Goal: Task Accomplishment & Management: Use online tool/utility

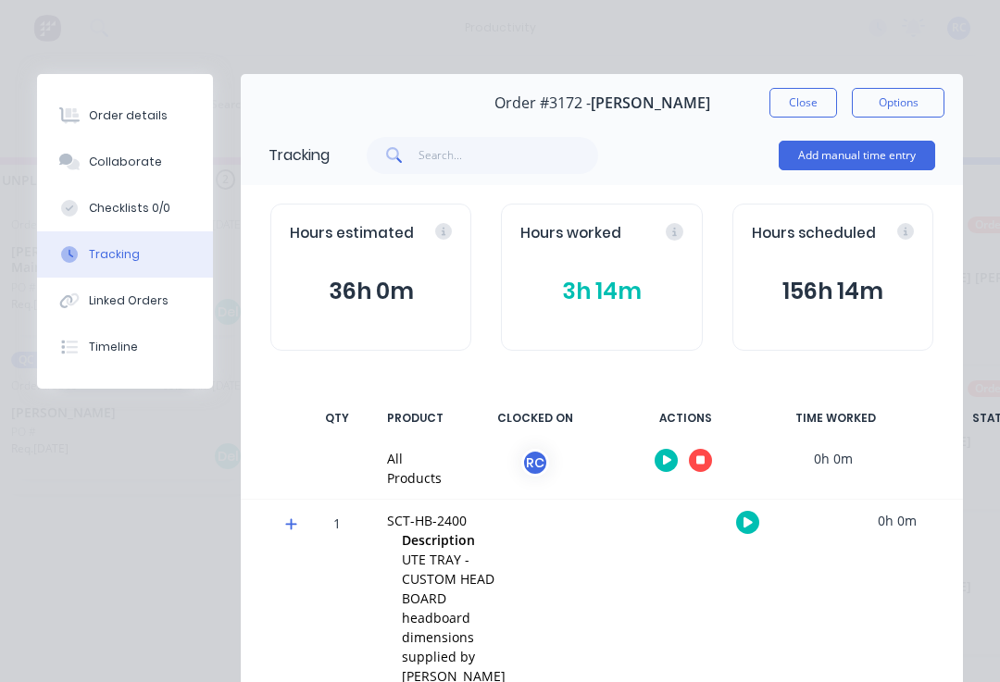
scroll to position [82, 0]
click at [701, 468] on button "button" at bounding box center [700, 460] width 23 height 23
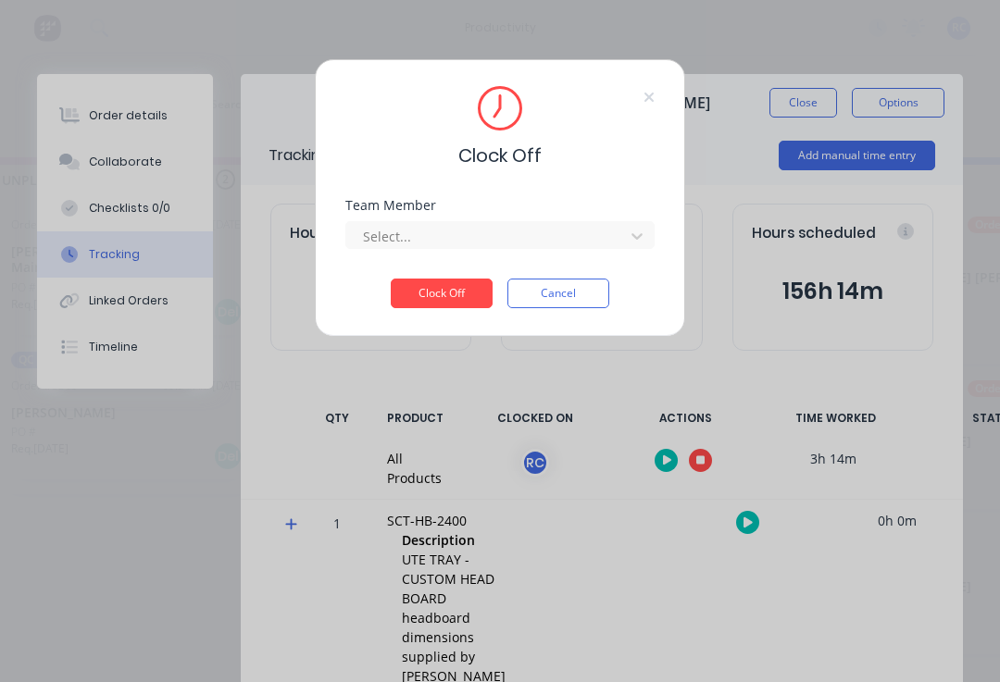
click at [475, 214] on div "Team Member Select..." at bounding box center [499, 224] width 309 height 50
click at [474, 213] on div "Team Member Select..." at bounding box center [499, 224] width 309 height 50
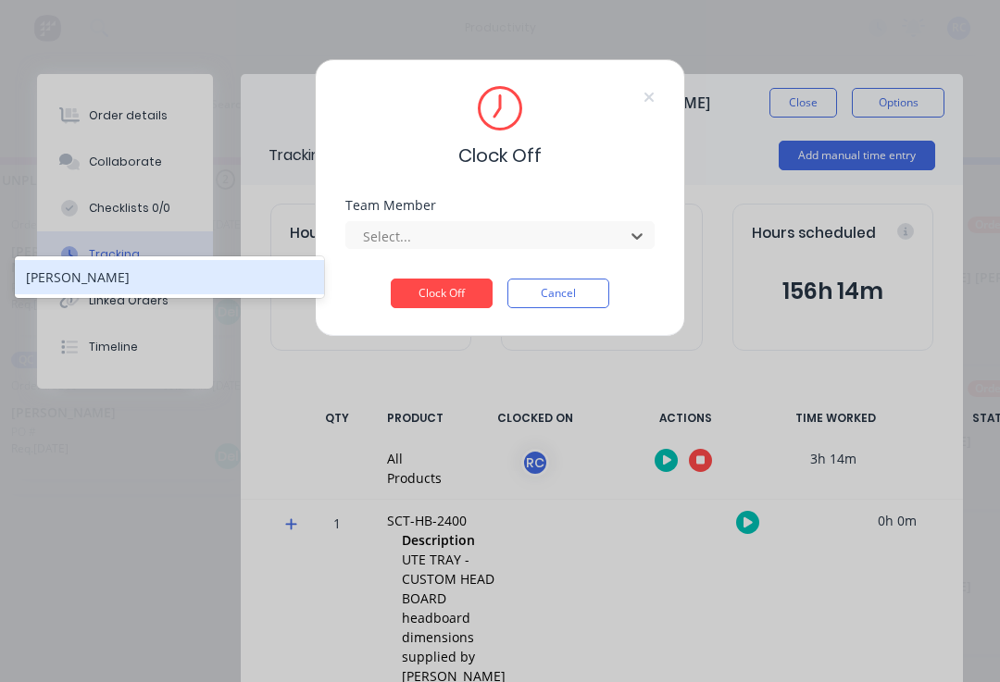
click at [239, 269] on div "[PERSON_NAME]" at bounding box center [169, 277] width 309 height 34
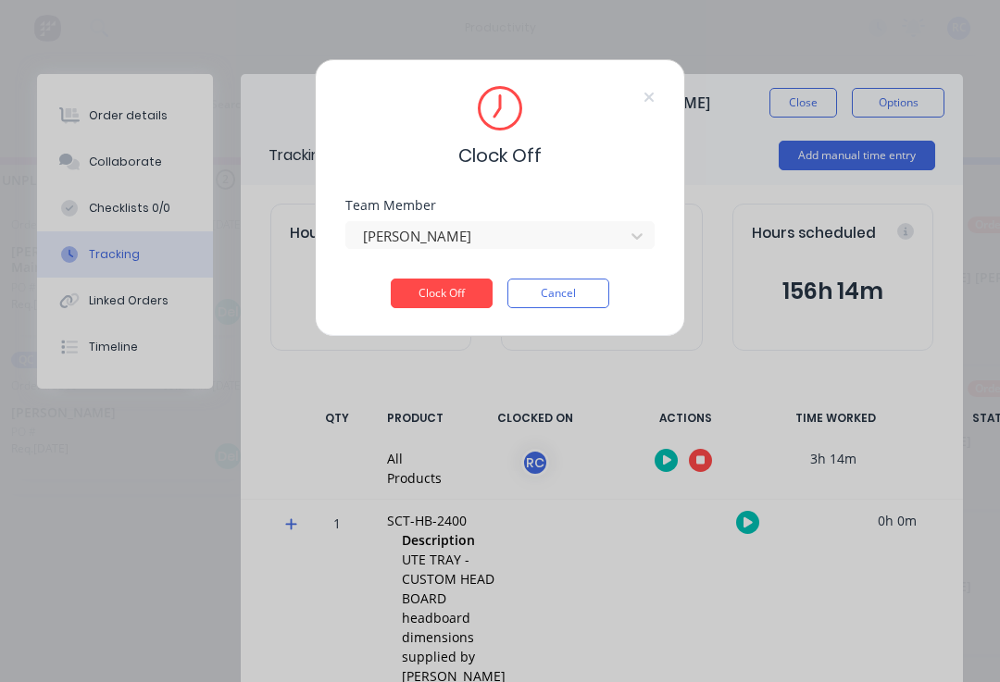
click at [447, 283] on button "Clock Off" at bounding box center [442, 294] width 102 height 30
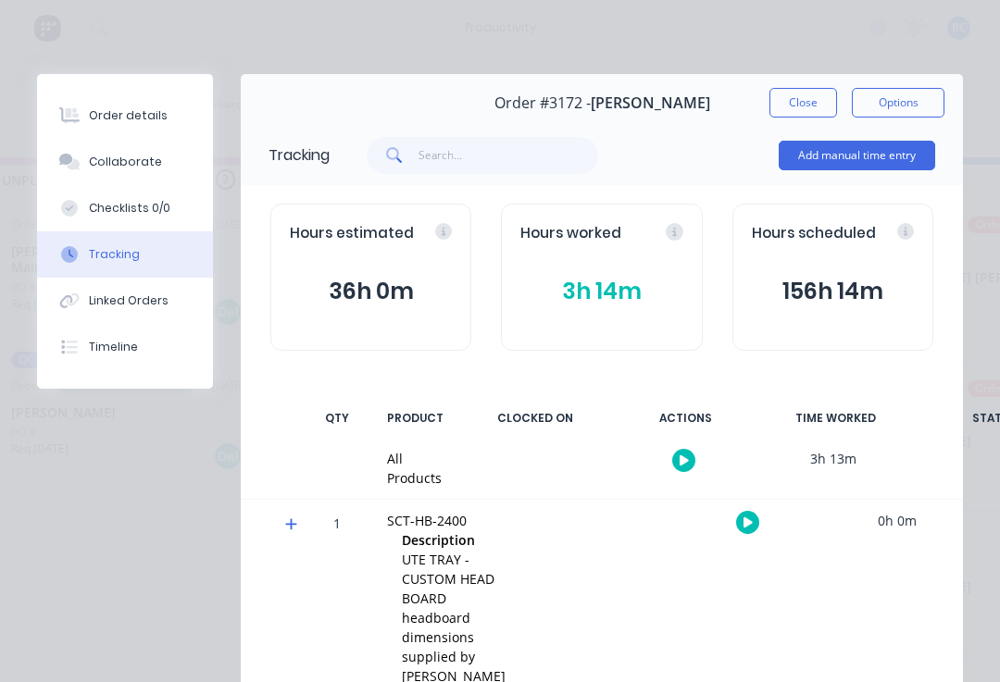
click at [40, 49] on div "Order details Collaborate Checklists 0/0 Tracking Linked Orders Timeline Order …" at bounding box center [500, 341] width 1000 height 682
click at [72, 35] on div "Order details Collaborate Checklists 0/0 Tracking Linked Orders Timeline Order …" at bounding box center [500, 341] width 1000 height 682
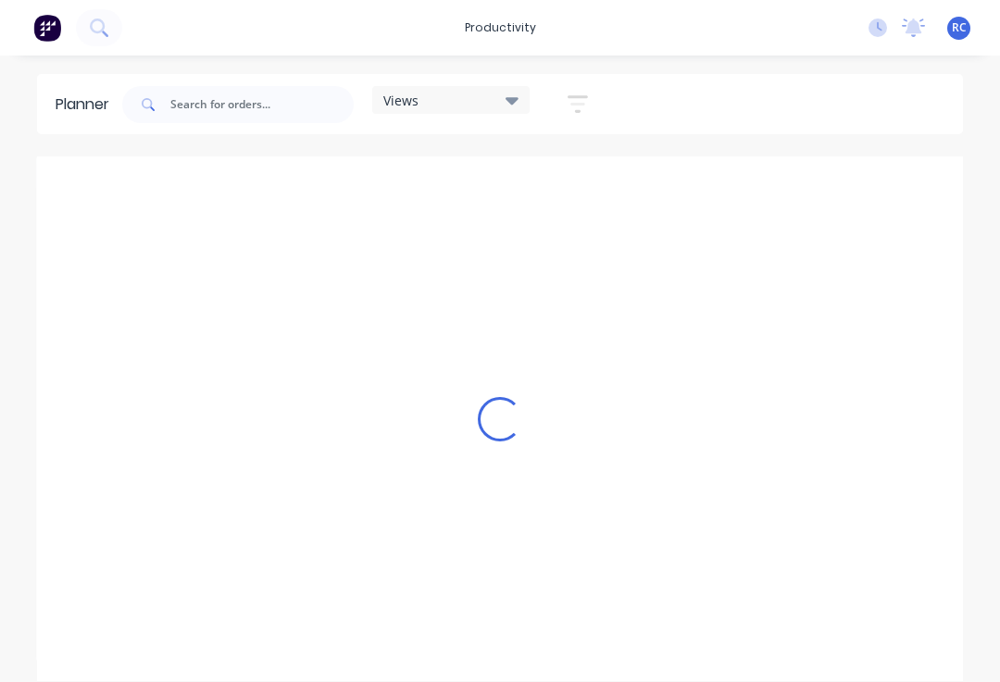
scroll to position [0, 1779]
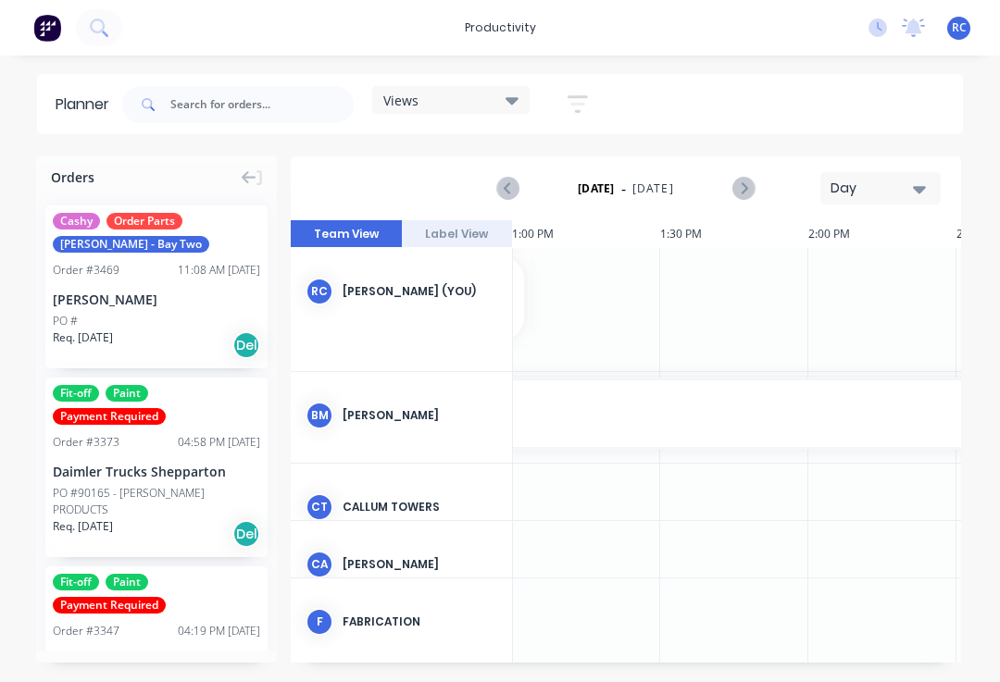
click at [56, 33] on img at bounding box center [47, 28] width 28 height 28
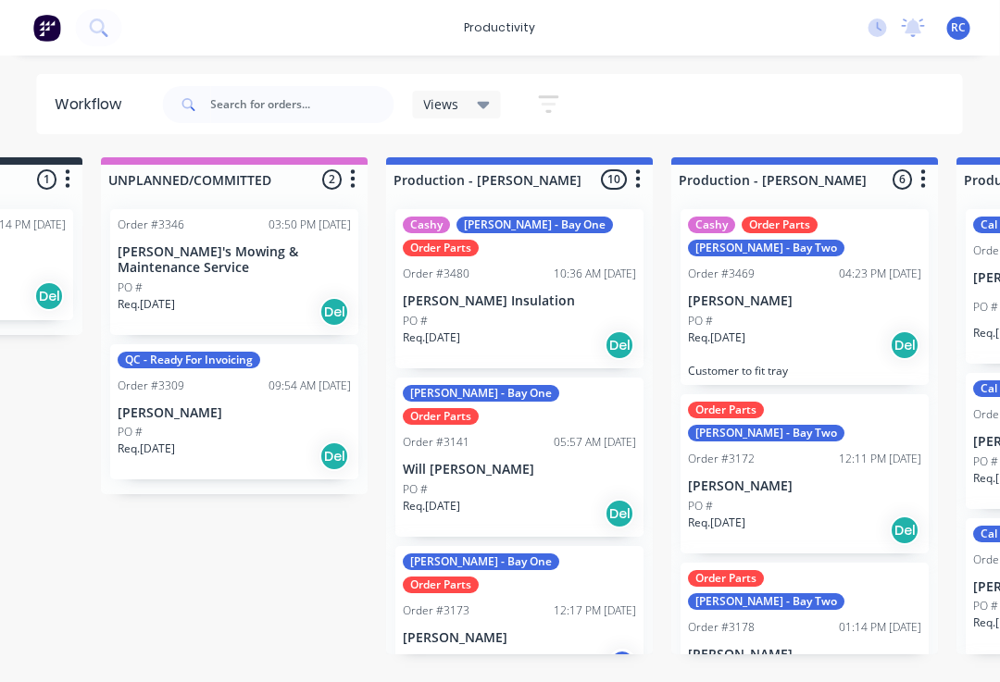
scroll to position [0, 268]
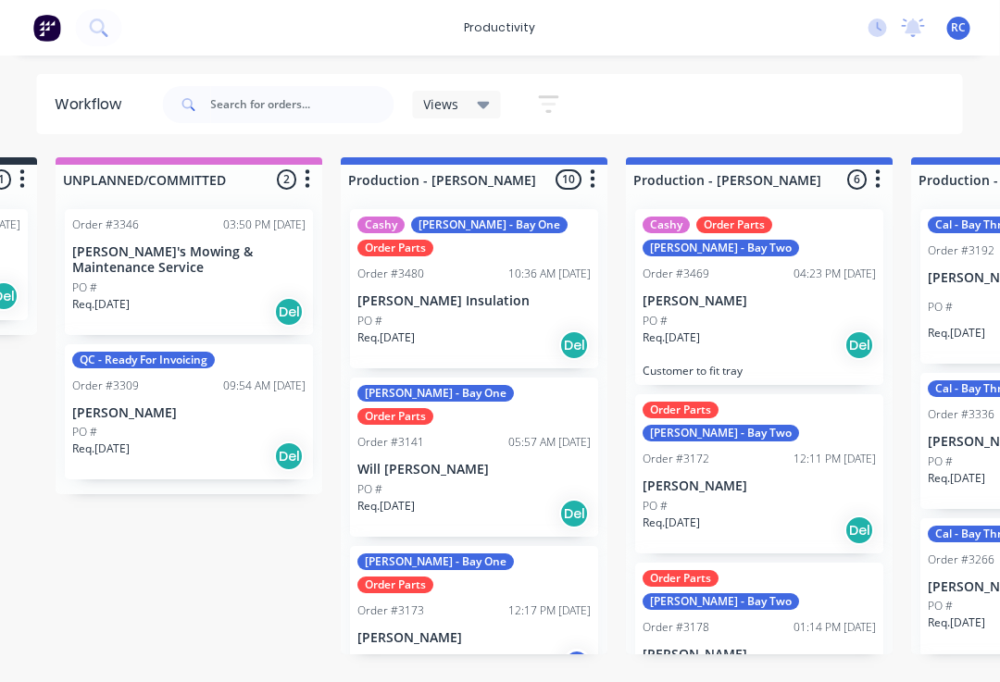
click at [784, 313] on div "PO #" at bounding box center [759, 321] width 233 height 17
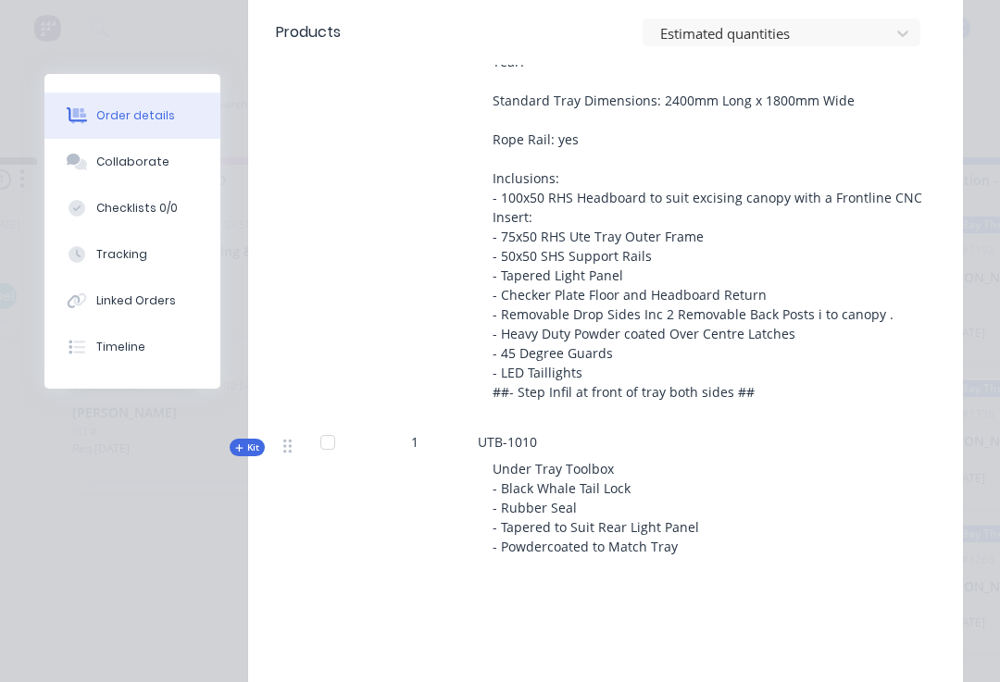
scroll to position [1380, 0]
